Goal: Navigation & Orientation: Find specific page/section

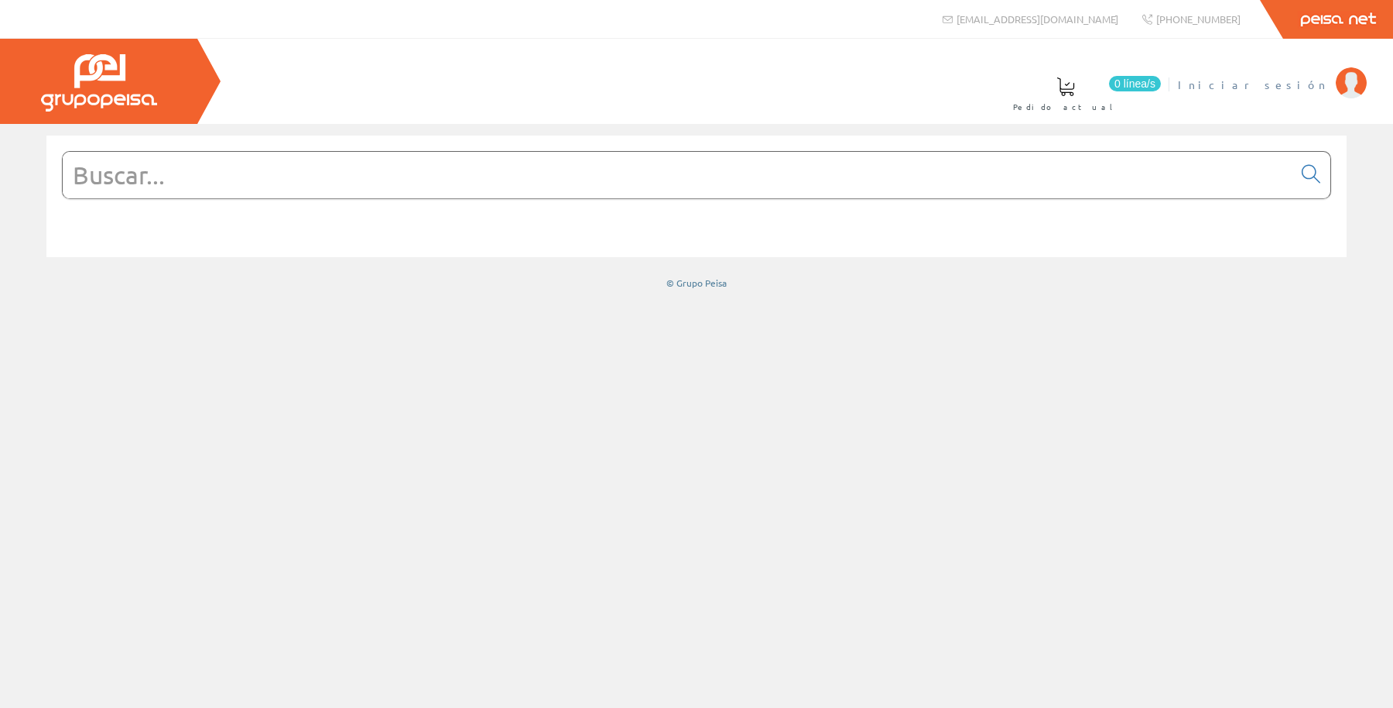
click at [1283, 83] on span "Iniciar sesión" at bounding box center [1253, 84] width 150 height 15
click at [1165, 88] on link "0 línea/s Pedido actual" at bounding box center [1081, 92] width 167 height 57
click at [255, 201] on form at bounding box center [697, 198] width 1270 height 94
click at [375, 174] on input "text" at bounding box center [678, 175] width 1230 height 46
click at [1254, 176] on input "text" at bounding box center [678, 175] width 1230 height 46
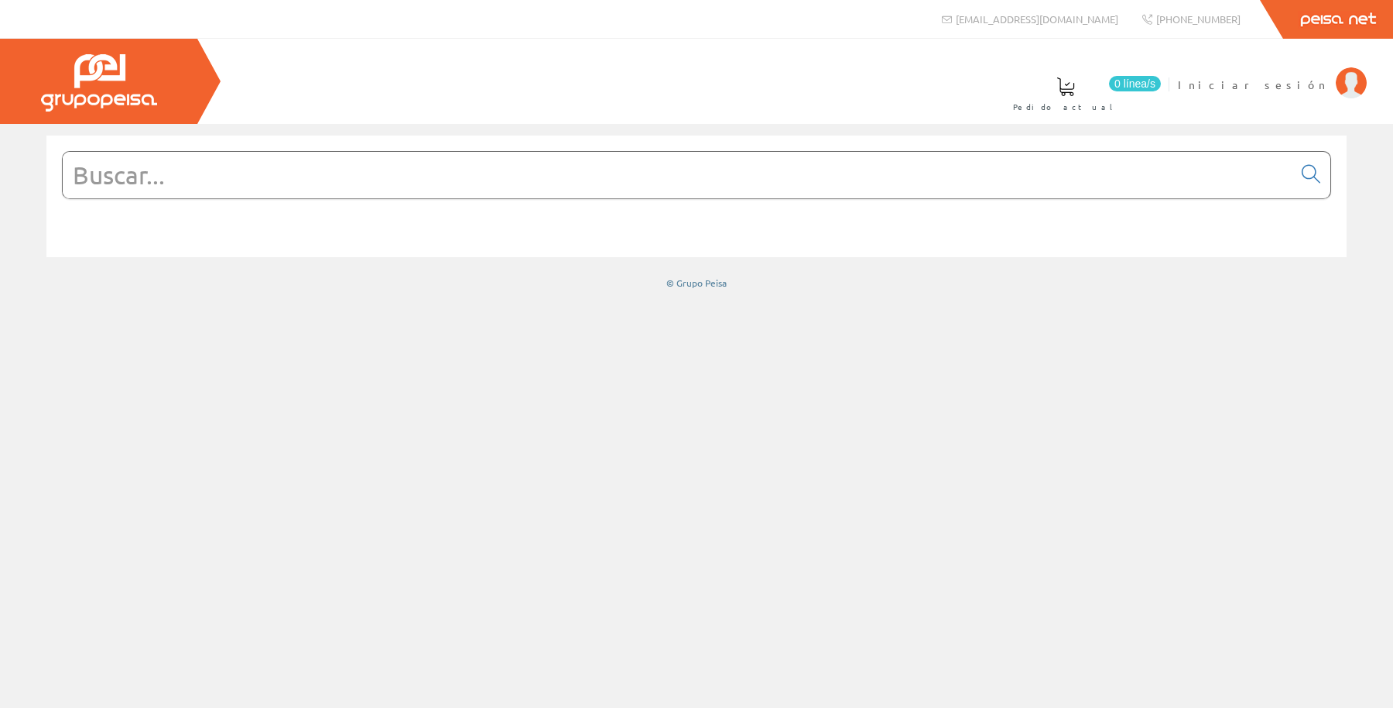
click at [1312, 15] on link "Peisa Net" at bounding box center [1339, 19] width 110 height 39
